Goal: Task Accomplishment & Management: Manage account settings

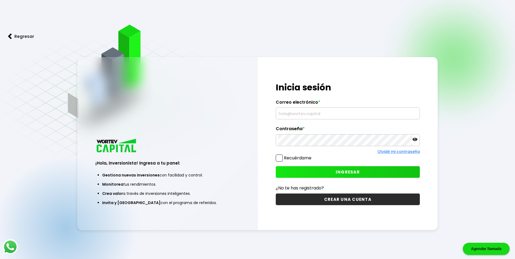
type input "[EMAIL_ADDRESS][DOMAIN_NAME]"
click at [342, 170] on span "INGRESAR" at bounding box center [348, 172] width 24 height 6
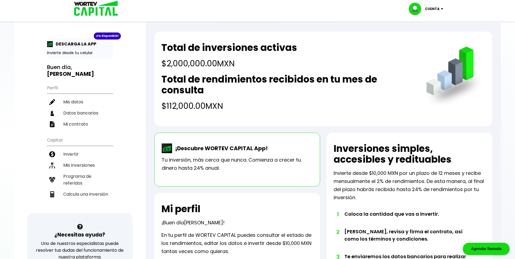
click at [248, 122] on div "Total de inversiones activas $2,000,000.00 MXN Total de rendimientos recibidos …" at bounding box center [323, 79] width 338 height 94
click at [286, 105] on h4 "$112,000.00 MXN" at bounding box center [288, 106] width 254 height 12
click at [72, 160] on li "Mis inversiones" at bounding box center [80, 165] width 66 height 11
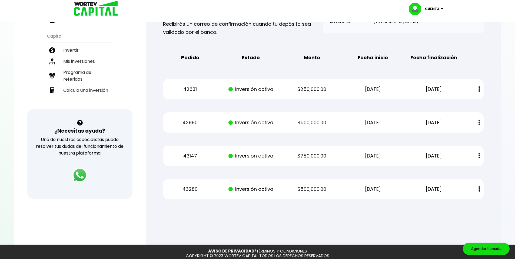
scroll to position [108, 0]
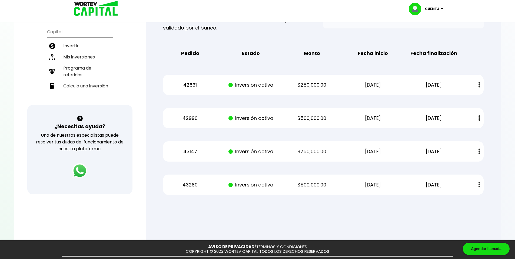
click at [397, 208] on div "Regresar Mis inversiones Como inversionista activo de WORTEV CAPITAL, apoyas el…" at bounding box center [323, 63] width 355 height 297
click at [335, 204] on div "Regresar Mis inversiones Como inversionista activo de WORTEV CAPITAL, apoyas el…" at bounding box center [323, 63] width 355 height 297
click at [170, 227] on div at bounding box center [257, 129] width 515 height 259
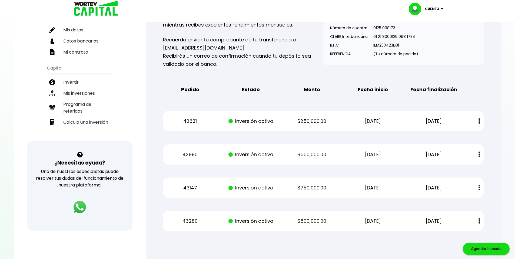
scroll to position [0, 0]
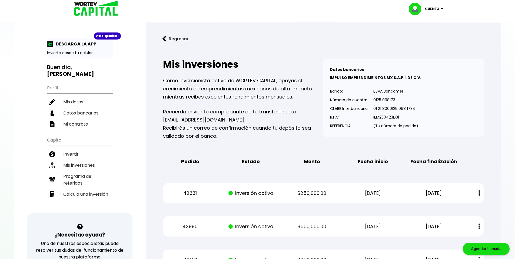
click at [507, 86] on div at bounding box center [257, 129] width 515 height 259
drag, startPoint x: 75, startPoint y: 96, endPoint x: 101, endPoint y: 101, distance: 26.2
click at [75, 96] on li "Mis datos" at bounding box center [80, 101] width 66 height 11
select select "Hombre"
select select "Licenciatura"
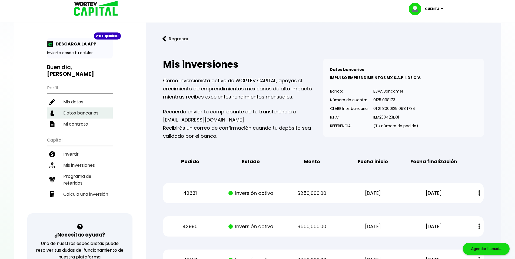
select select "DF"
select select "Banamex"
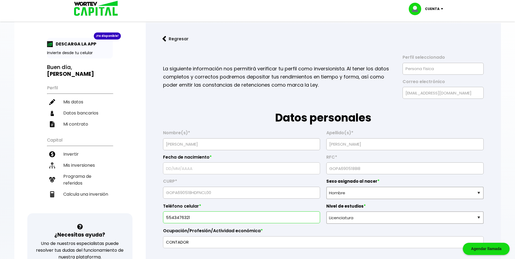
type input "[DATE]"
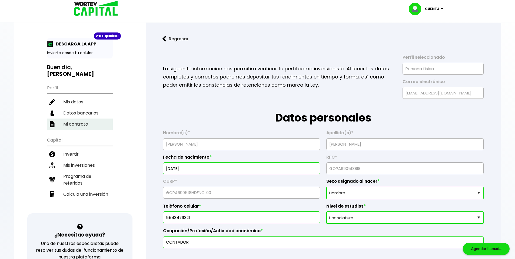
click at [90, 119] on li "Mi contrato" at bounding box center [80, 123] width 66 height 11
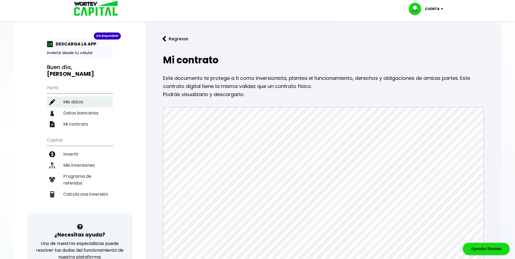
click at [67, 97] on li "Mis datos" at bounding box center [80, 101] width 66 height 11
select select "Hombre"
select select "Licenciatura"
select select "DF"
select select "Banamex"
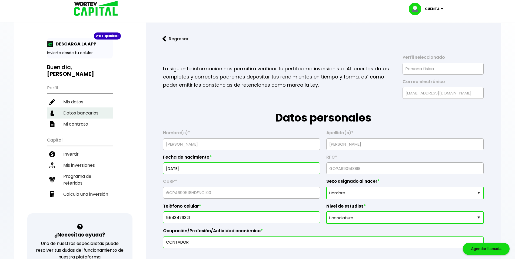
click at [98, 107] on li "Datos bancarios" at bounding box center [80, 112] width 66 height 11
select select "Banamex"
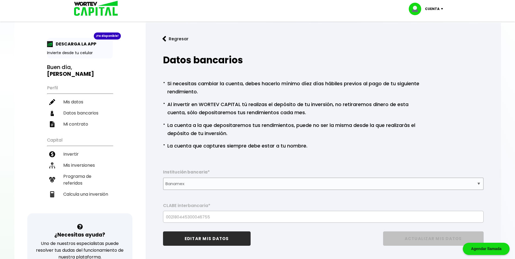
click at [441, 10] on div "Cuenta" at bounding box center [428, 9] width 38 height 12
click at [297, 42] on link "Regresar" at bounding box center [323, 39] width 338 height 14
